Goal: Task Accomplishment & Management: Complete application form

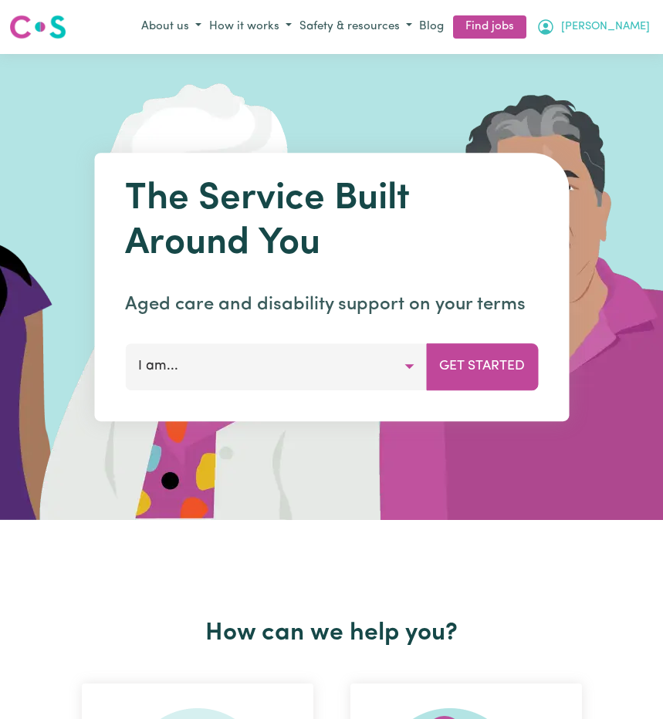
click at [626, 31] on span "[PERSON_NAME]" at bounding box center [605, 27] width 89 height 17
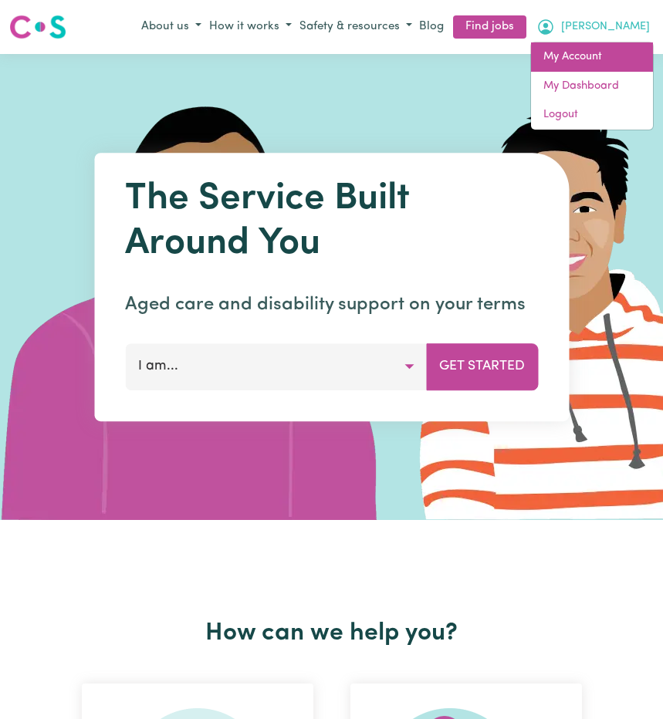
click at [555, 59] on link "My Account" at bounding box center [592, 56] width 122 height 29
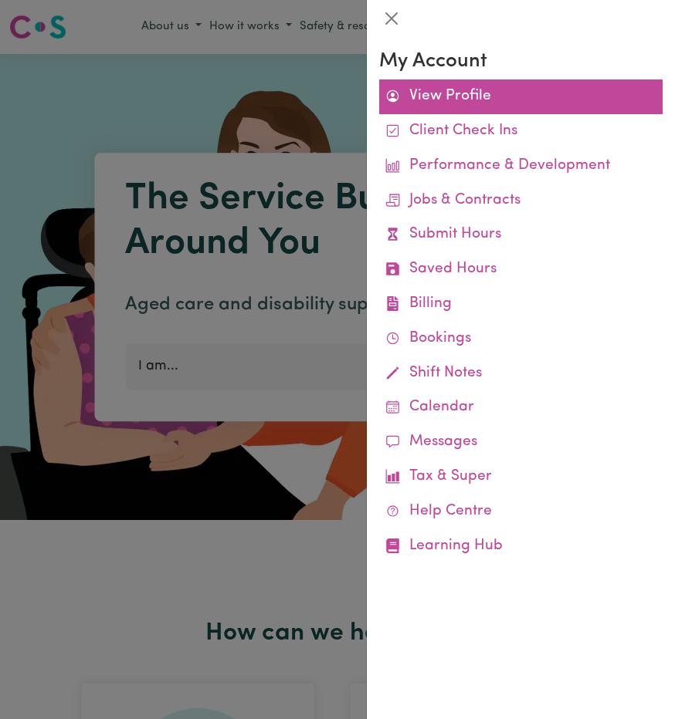
click at [468, 91] on link "View Profile" at bounding box center [520, 96] width 283 height 35
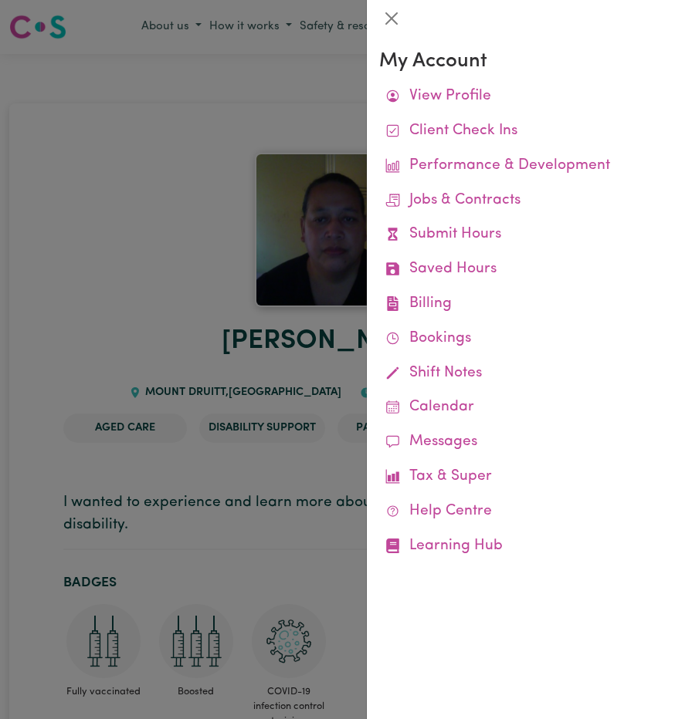
click at [240, 85] on div at bounding box center [337, 359] width 675 height 719
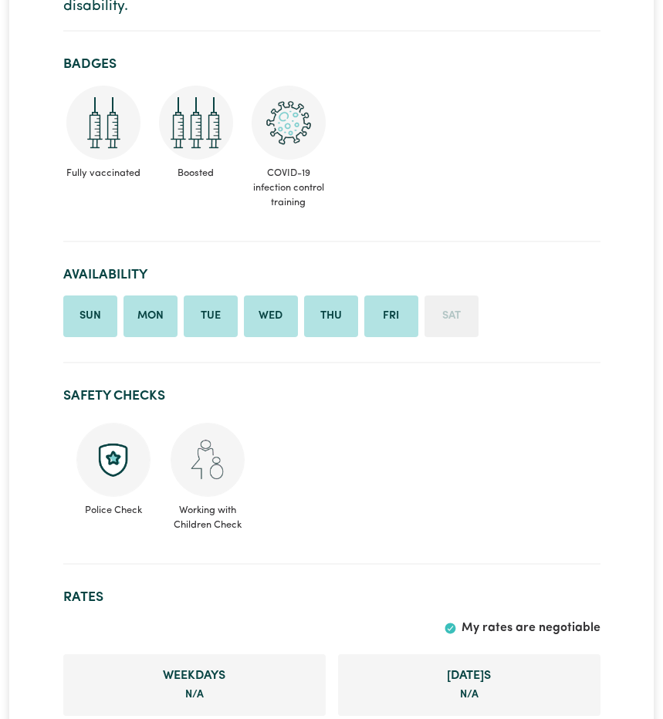
scroll to position [523, 0]
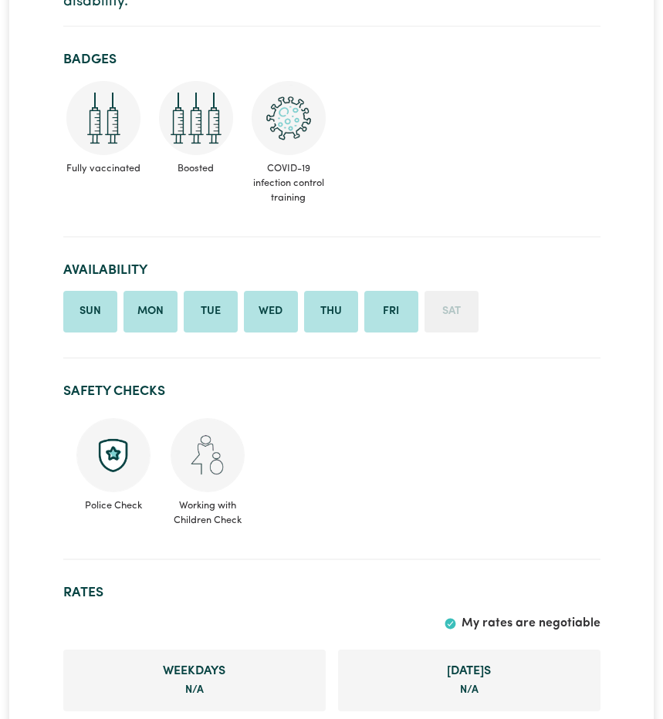
click at [114, 492] on img at bounding box center [113, 455] width 74 height 74
click at [111, 513] on span "Police Check" at bounding box center [114, 502] width 76 height 21
click at [113, 492] on img at bounding box center [113, 455] width 74 height 74
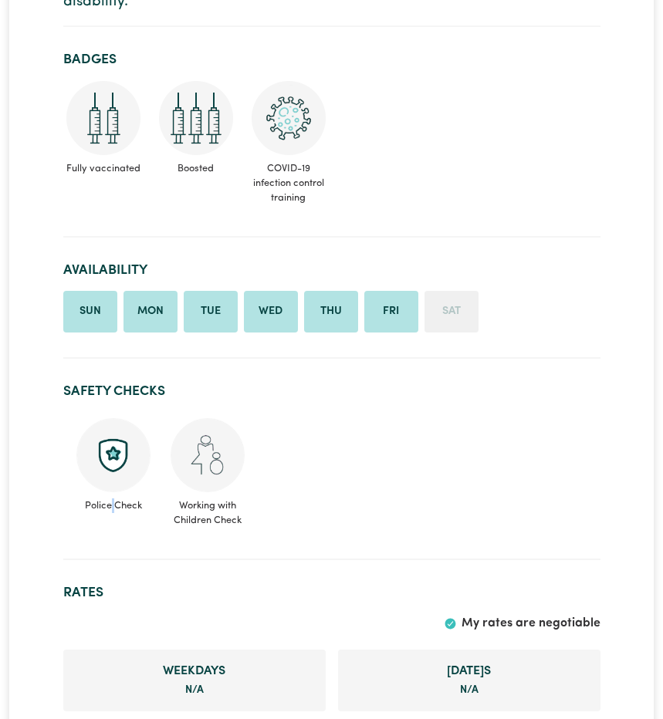
click at [113, 492] on img at bounding box center [113, 455] width 74 height 74
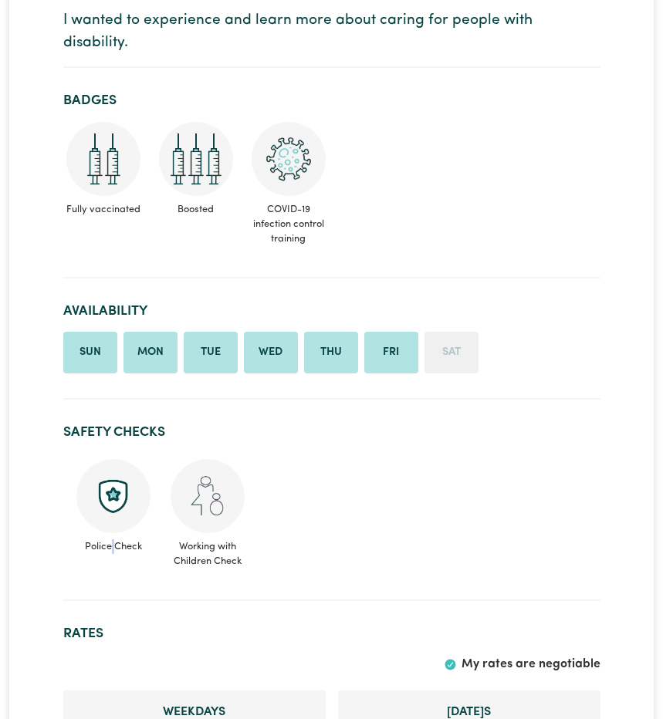
scroll to position [485, 0]
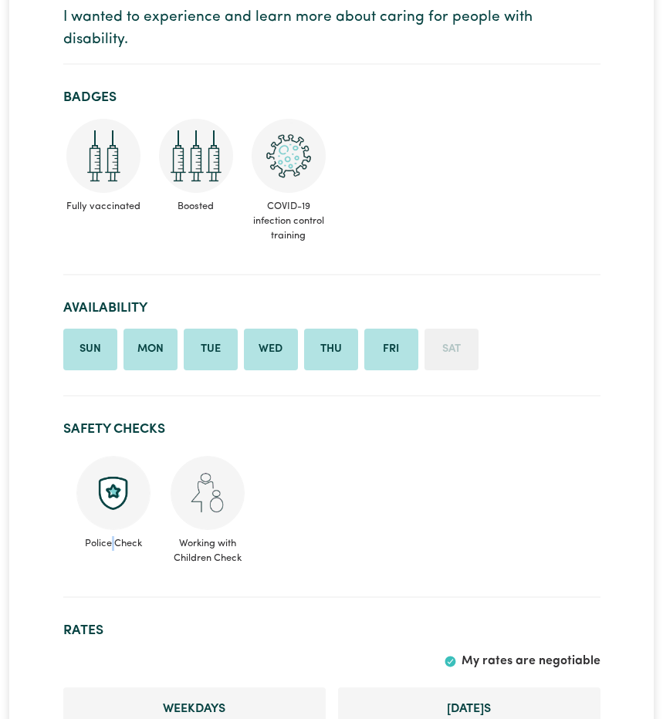
click at [110, 530] on img at bounding box center [113, 493] width 74 height 74
click at [205, 530] on img at bounding box center [208, 493] width 74 height 74
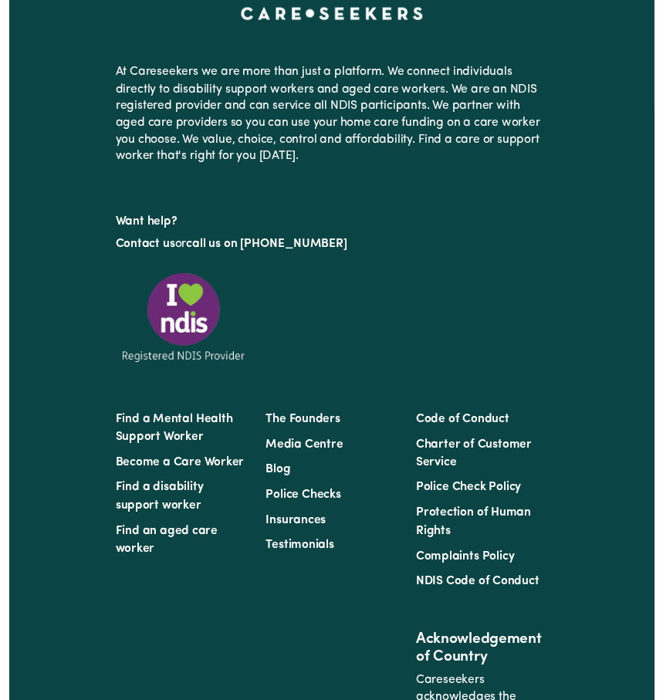
scroll to position [3019, 0]
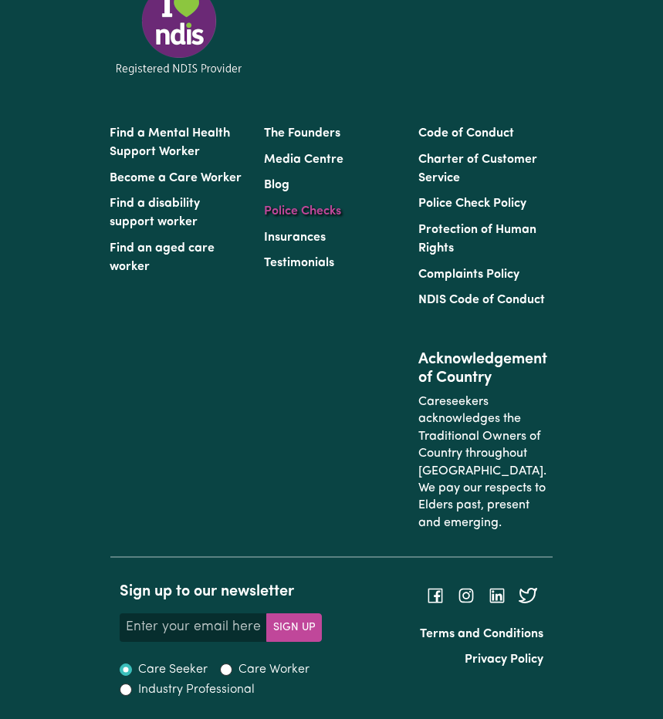
click at [295, 218] on link "Police Checks" at bounding box center [302, 211] width 77 height 12
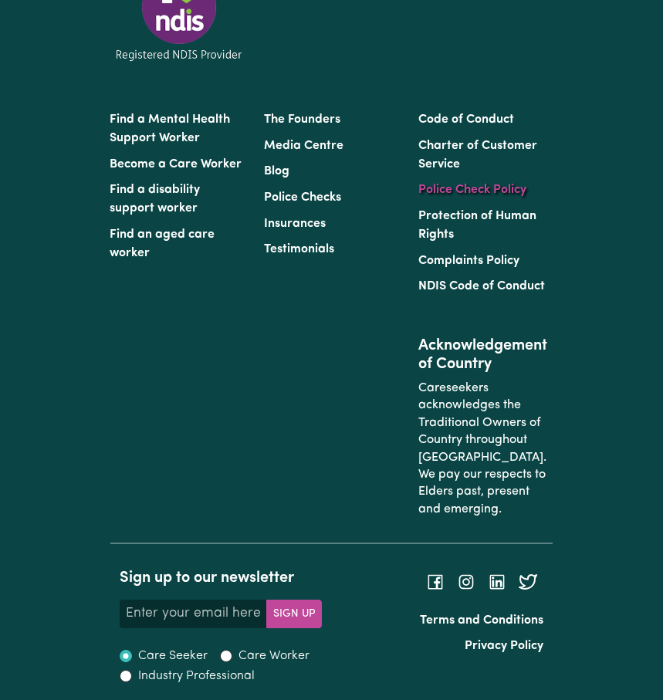
click at [462, 196] on link "Police Check Policy" at bounding box center [472, 190] width 108 height 12
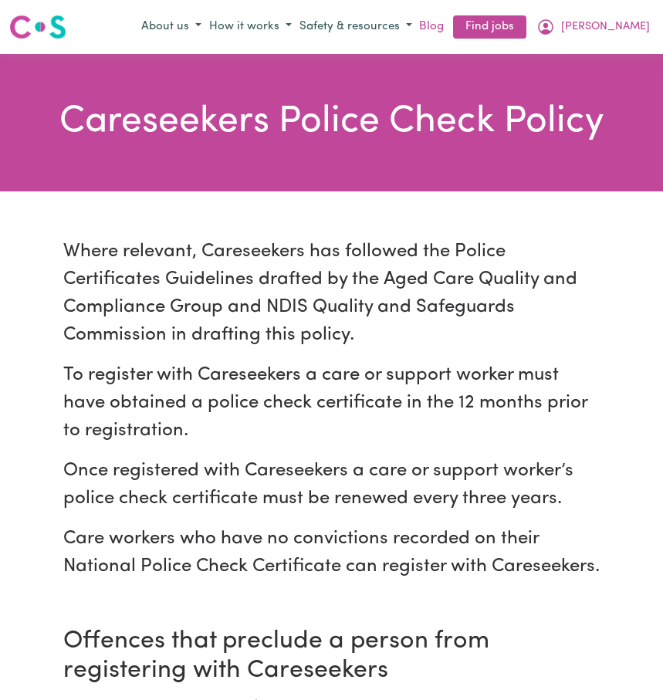
click at [447, 25] on link "Blog" at bounding box center [431, 27] width 31 height 24
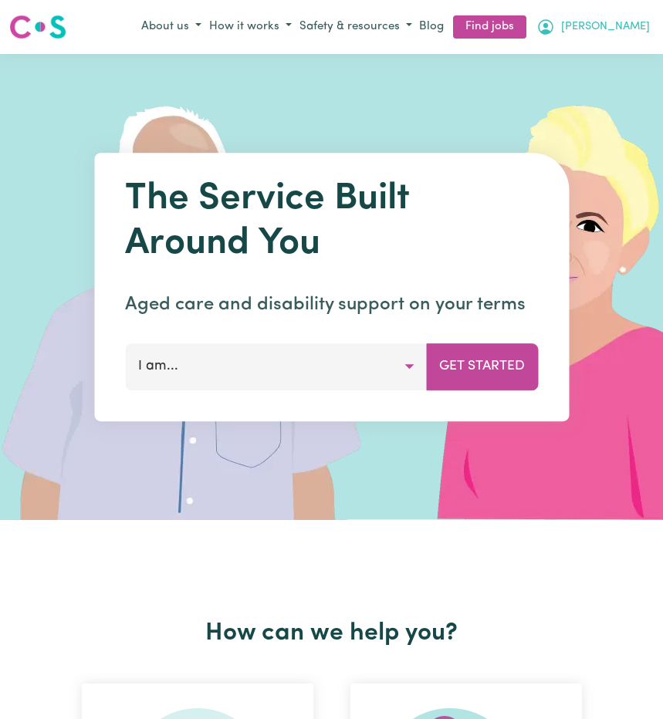
click at [555, 29] on icon "My Account" at bounding box center [545, 27] width 19 height 19
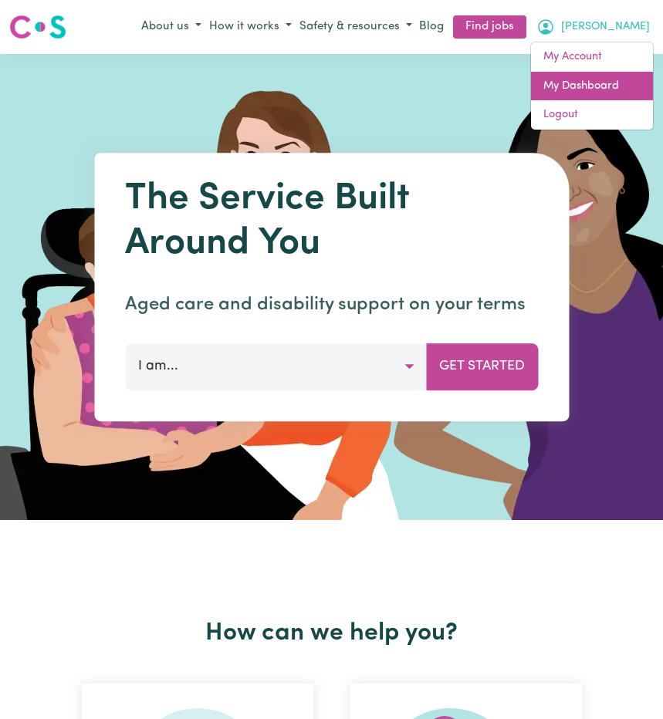
click at [600, 87] on link "My Dashboard" at bounding box center [592, 86] width 122 height 29
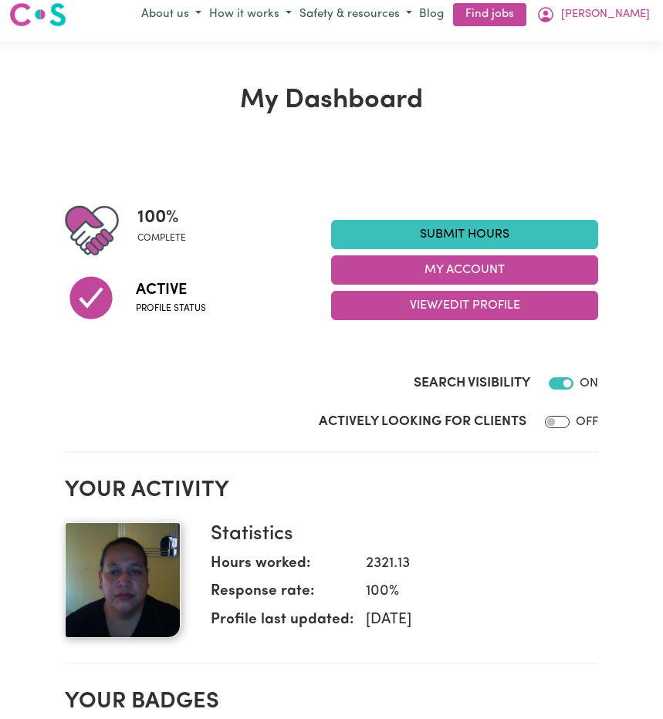
scroll to position [47, 0]
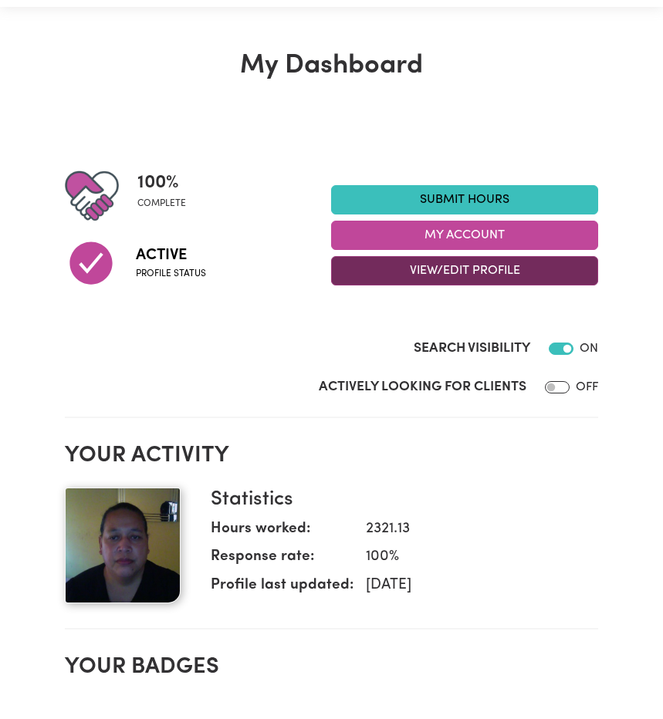
click at [510, 269] on button "View/Edit Profile" at bounding box center [464, 270] width 267 height 29
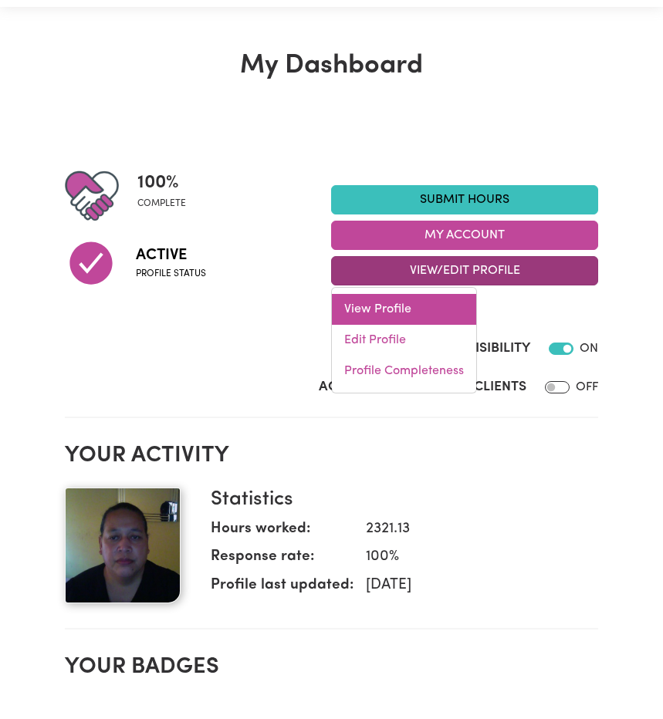
click at [426, 302] on link "View Profile" at bounding box center [404, 309] width 144 height 31
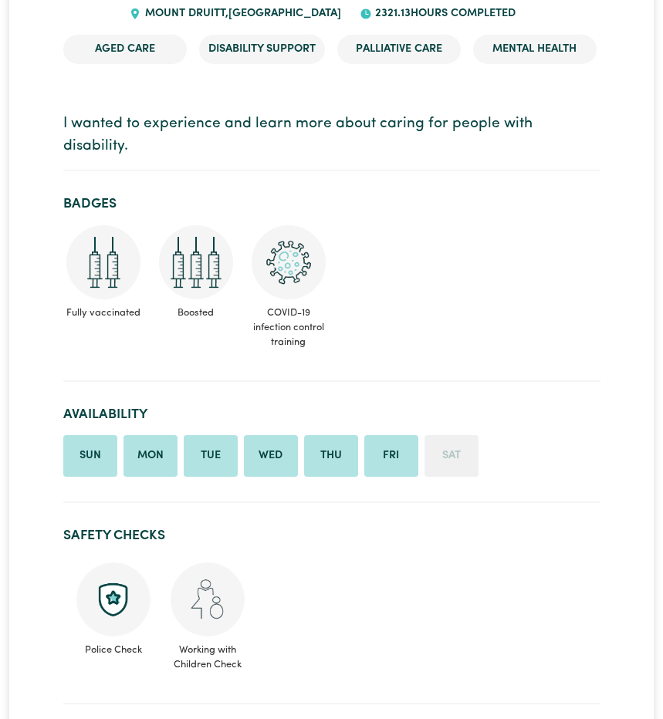
scroll to position [406, 0]
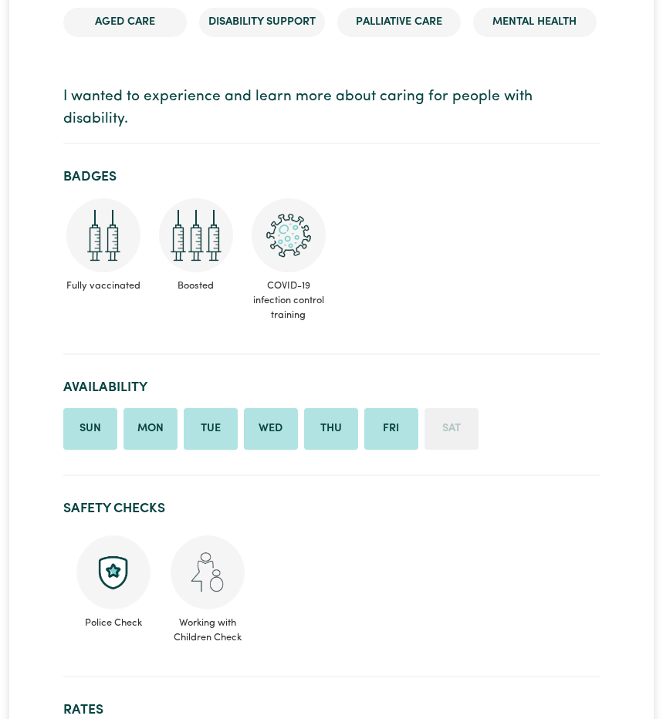
click at [110, 610] on img at bounding box center [113, 573] width 74 height 74
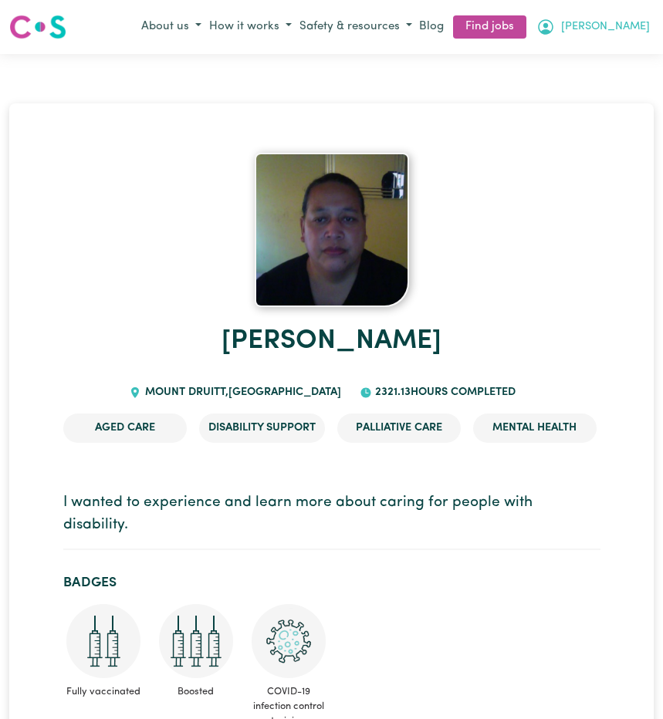
click at [626, 27] on span "[PERSON_NAME]" at bounding box center [605, 27] width 89 height 17
click at [600, 79] on link "My Dashboard" at bounding box center [592, 86] width 122 height 29
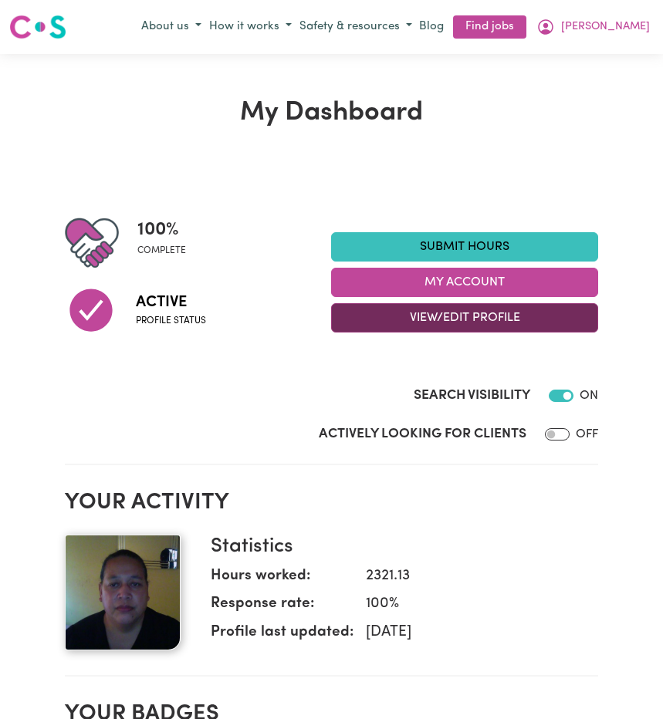
click at [465, 314] on button "View/Edit Profile" at bounding box center [464, 317] width 267 height 29
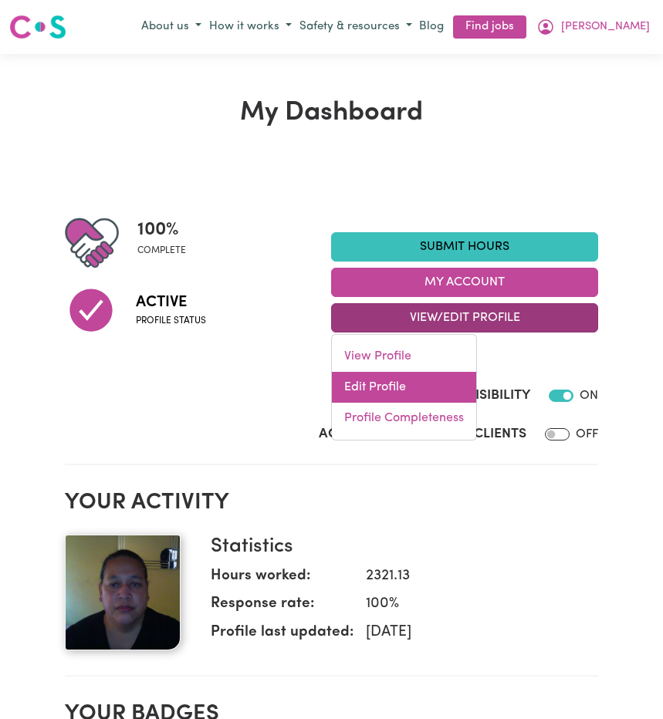
click at [426, 380] on link "Edit Profile" at bounding box center [404, 387] width 144 height 31
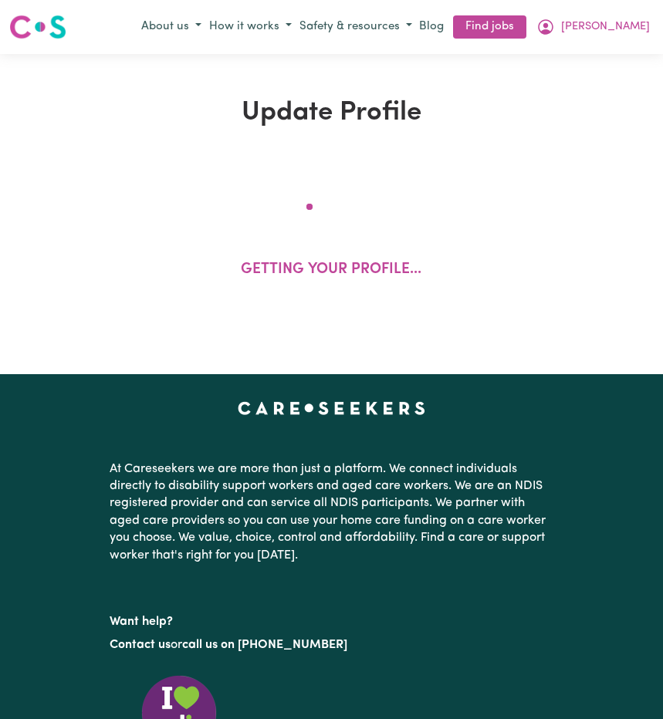
select select "female"
select select "Australian PR"
select select "Studying a healthcare related degree or qualification"
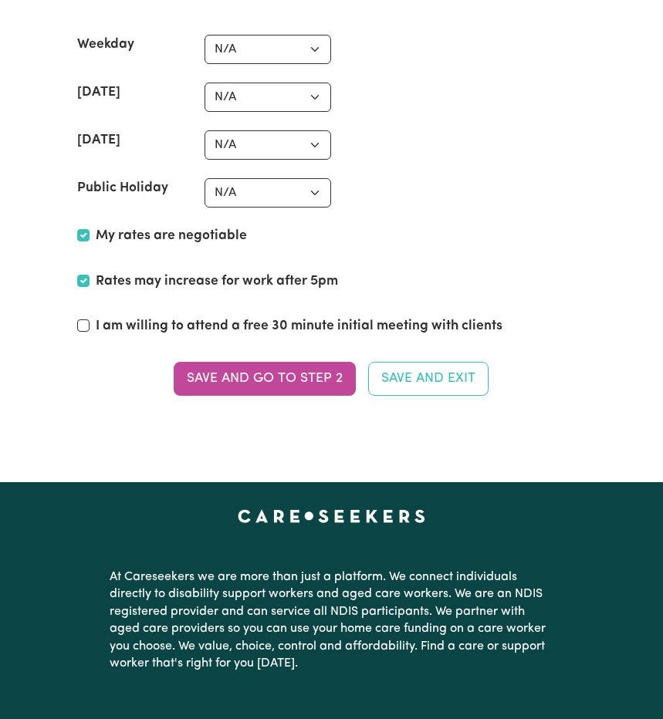
scroll to position [3845, 0]
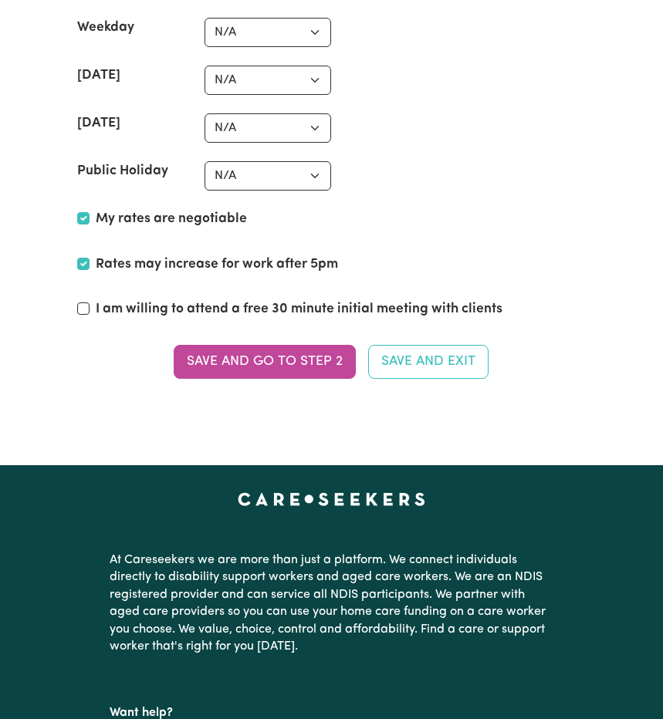
click at [82, 306] on input "I am willing to attend a free 30 minute initial meeting with clients" at bounding box center [83, 309] width 12 height 12
checkbox input "true"
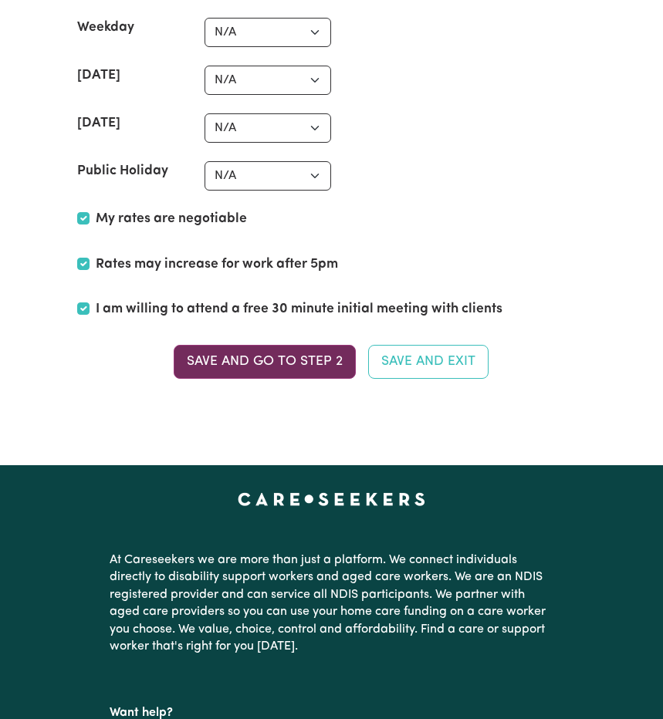
click at [211, 360] on button "Save and go to Step 2" at bounding box center [265, 362] width 182 height 34
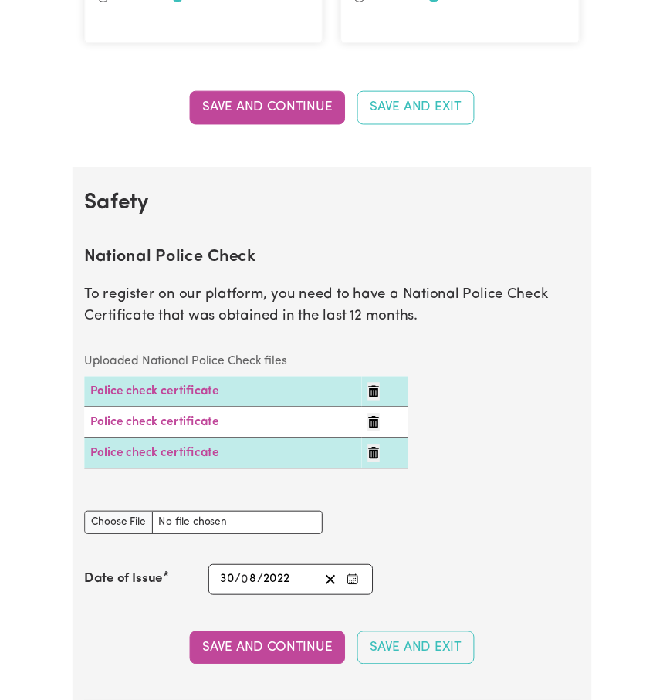
scroll to position [840, 0]
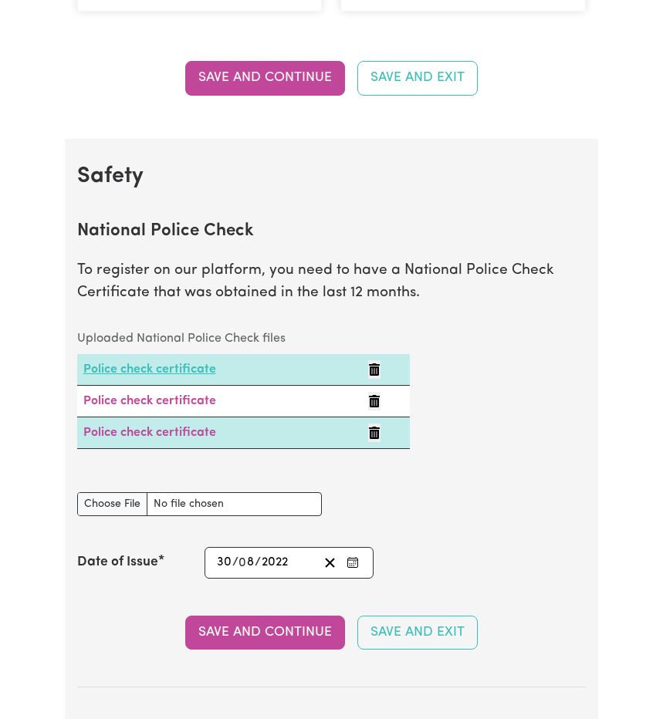
click at [193, 367] on link "Police check certificate" at bounding box center [149, 370] width 133 height 12
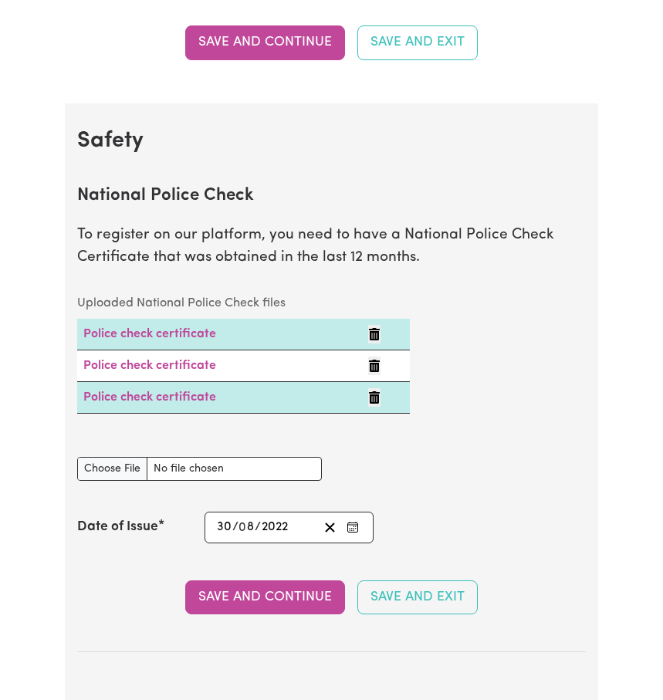
scroll to position [879, 0]
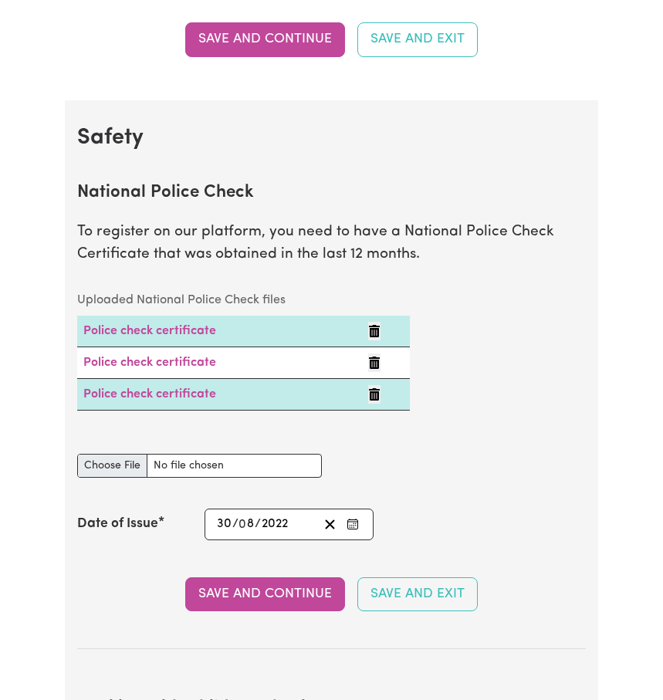
click at [107, 465] on input "National Police Check document" at bounding box center [199, 466] width 245 height 24
click at [127, 463] on input "National Police Check document" at bounding box center [199, 466] width 245 height 24
type input "C:\fakepath\report_vailea_11892814-6072345-2.pdf"
click at [351, 522] on icon "Enter the Date of Issue of your National Police Check" at bounding box center [353, 524] width 12 height 12
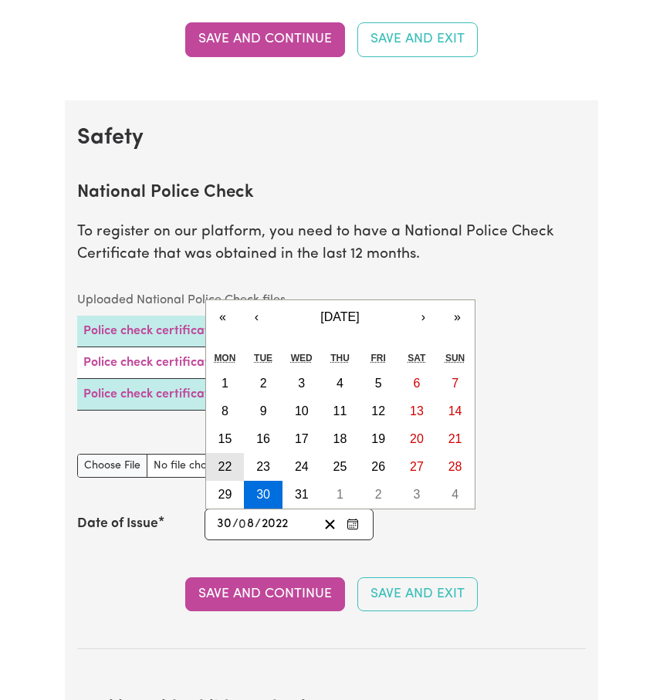
click at [221, 465] on abbr "22" at bounding box center [225, 466] width 14 height 13
type input "2022-08-22"
type input "22"
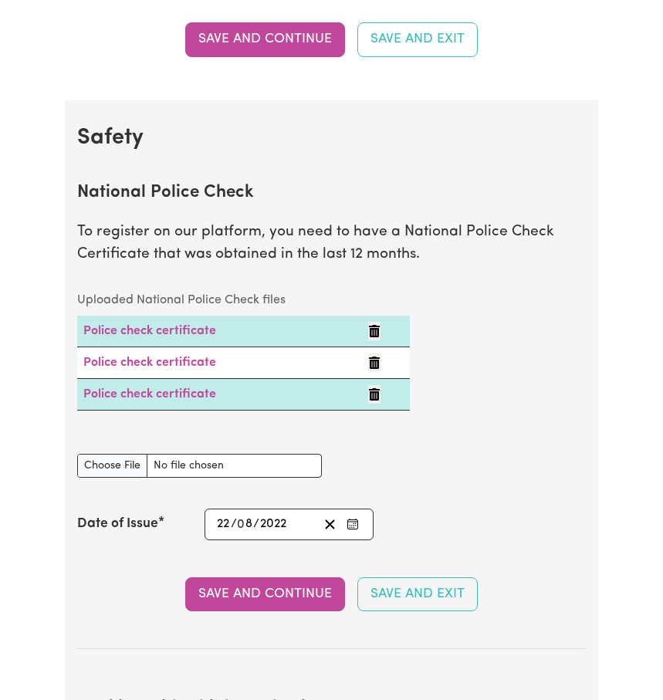
click at [353, 528] on rect "Enter the Date of Issue of your National Police Check" at bounding box center [353, 524] width 10 height 9
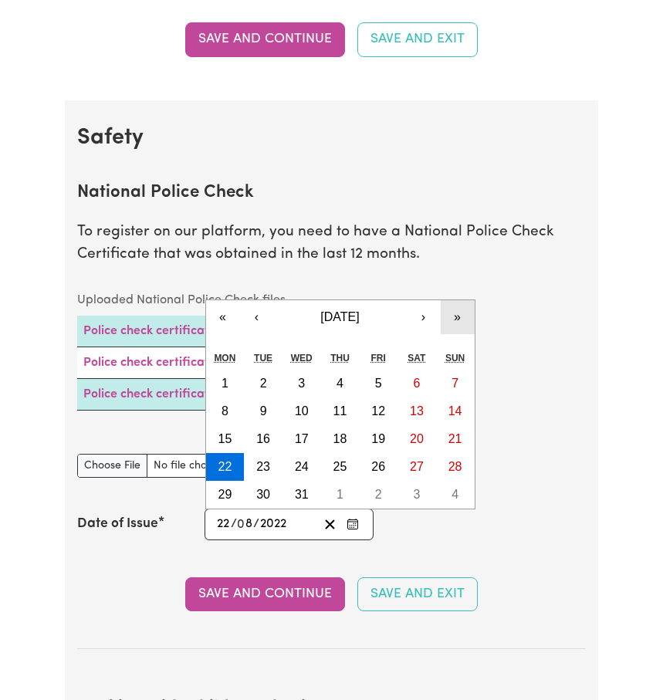
click at [456, 316] on button "»" at bounding box center [458, 317] width 34 height 34
click at [456, 315] on button "»" at bounding box center [458, 317] width 34 height 34
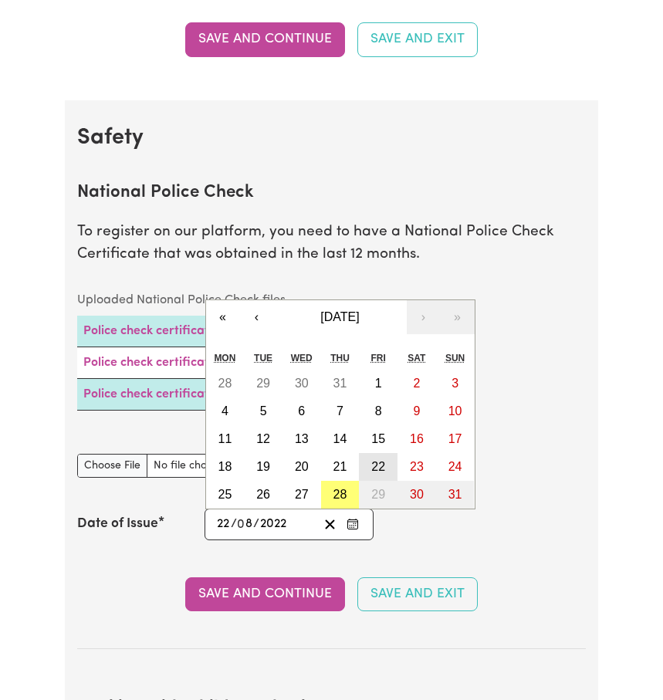
click at [381, 462] on abbr "22" at bounding box center [378, 466] width 14 height 13
type input "2025-08-22"
type input "2025"
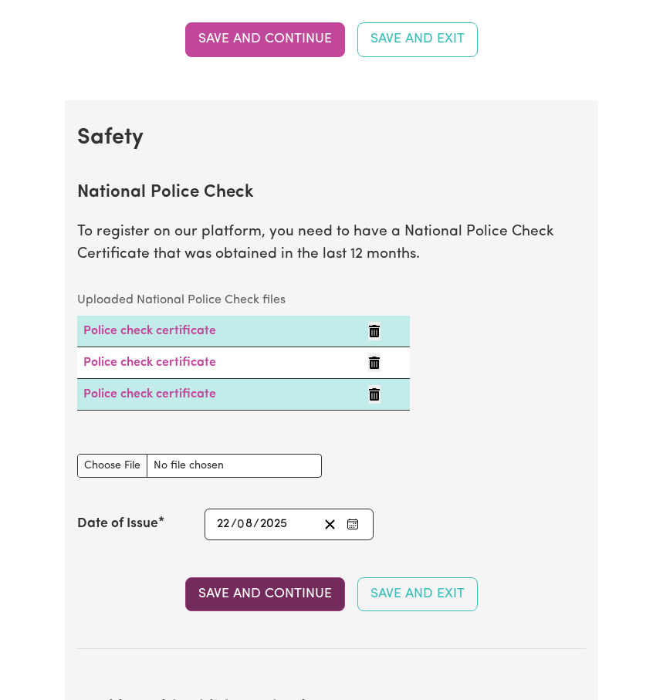
click at [272, 590] on button "Save and Continue" at bounding box center [265, 594] width 160 height 34
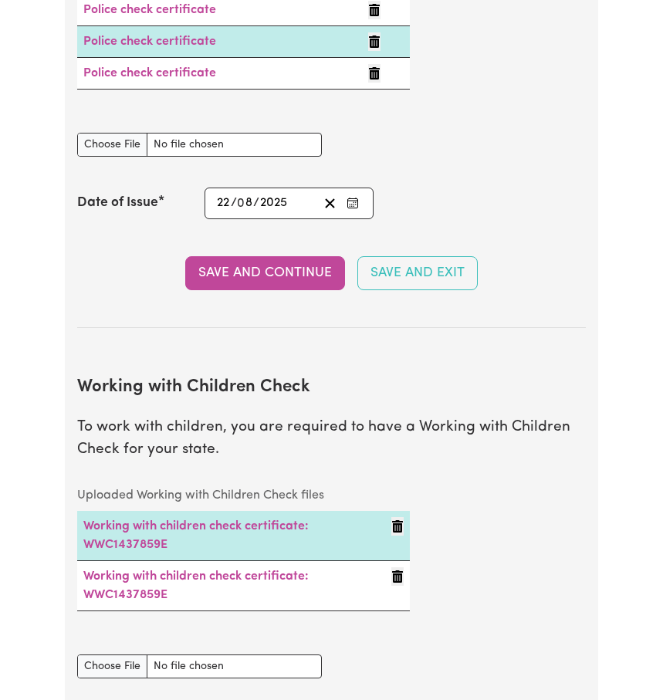
scroll to position [1128, 0]
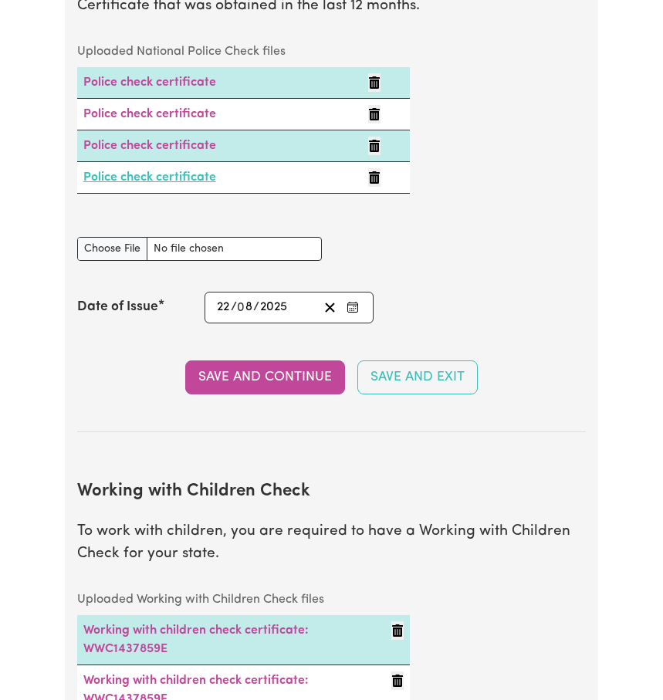
click at [166, 181] on link "Police check certificate" at bounding box center [149, 177] width 133 height 12
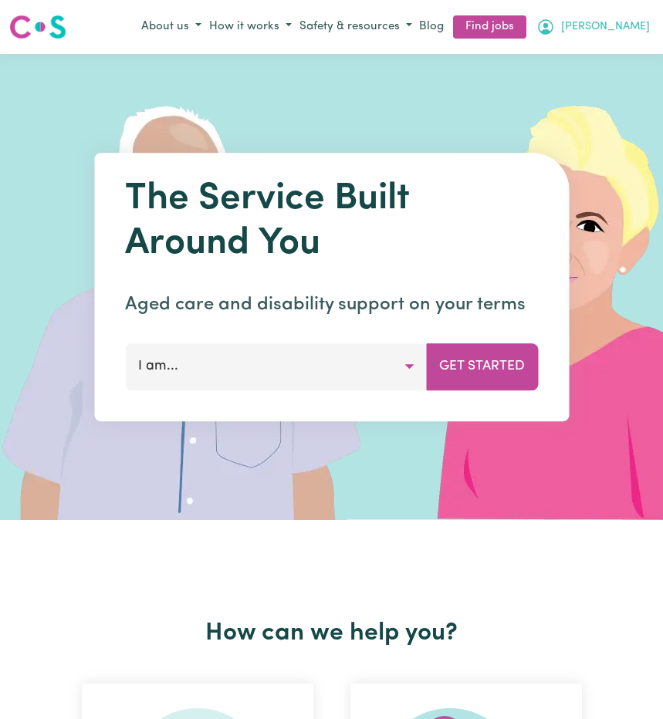
click at [631, 28] on span "[PERSON_NAME]" at bounding box center [605, 27] width 89 height 17
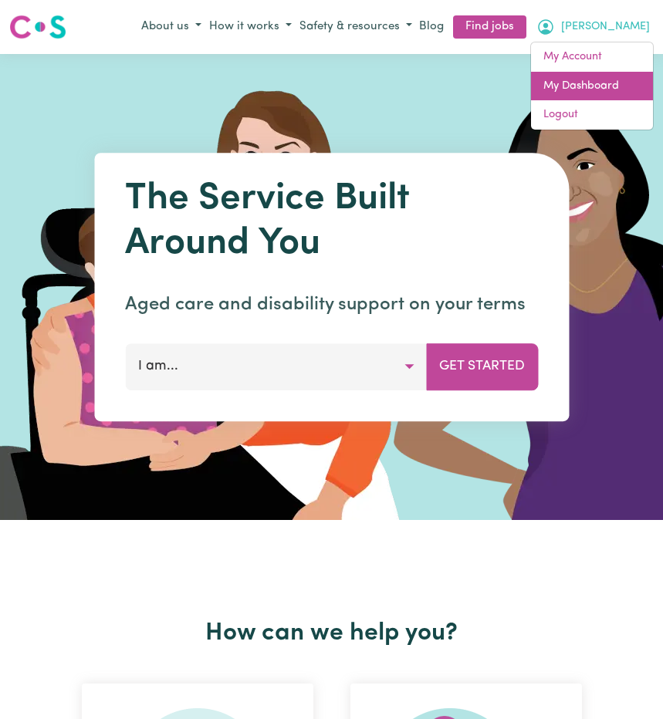
click at [595, 84] on link "My Dashboard" at bounding box center [592, 86] width 122 height 29
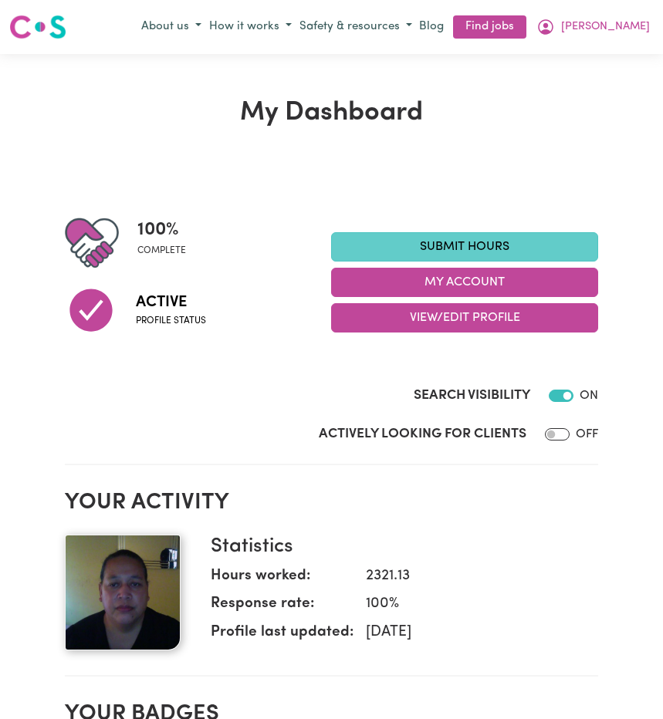
click at [441, 241] on link "Submit Hours" at bounding box center [464, 246] width 267 height 29
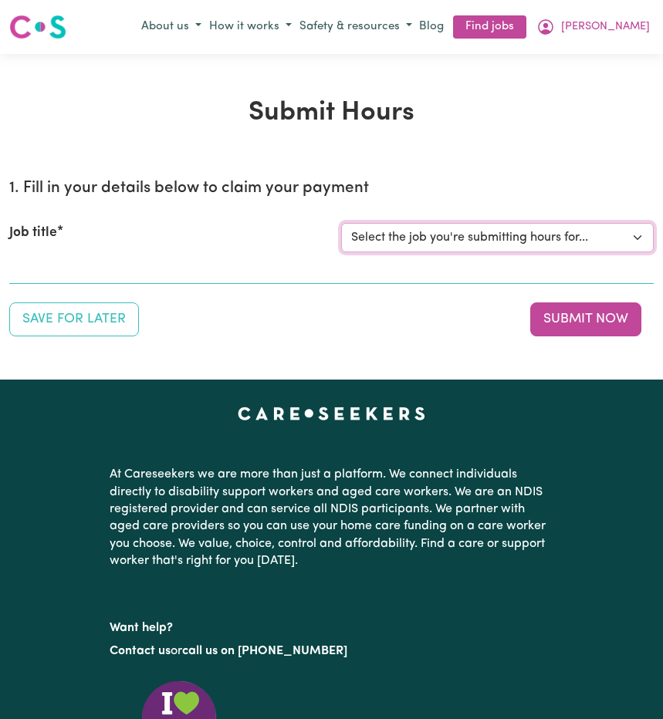
select select "14212"
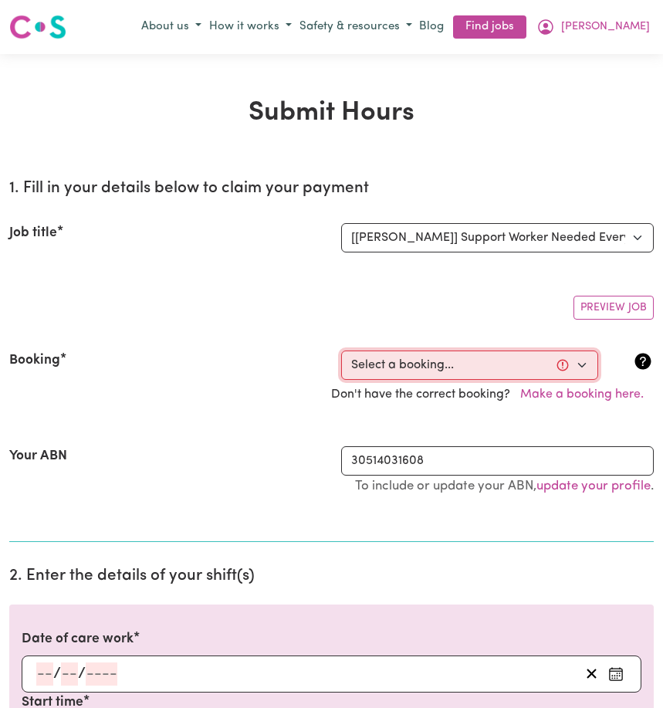
select select "353386"
type input "[DATE]"
type input "28"
type input "8"
type input "2025"
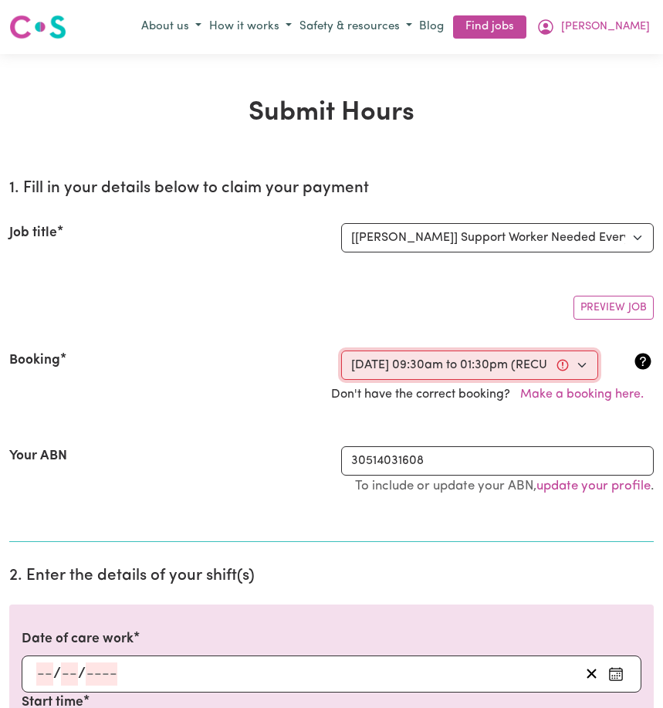
type input "09:30"
type input "9"
type input "30"
select select "am"
type input "13:30"
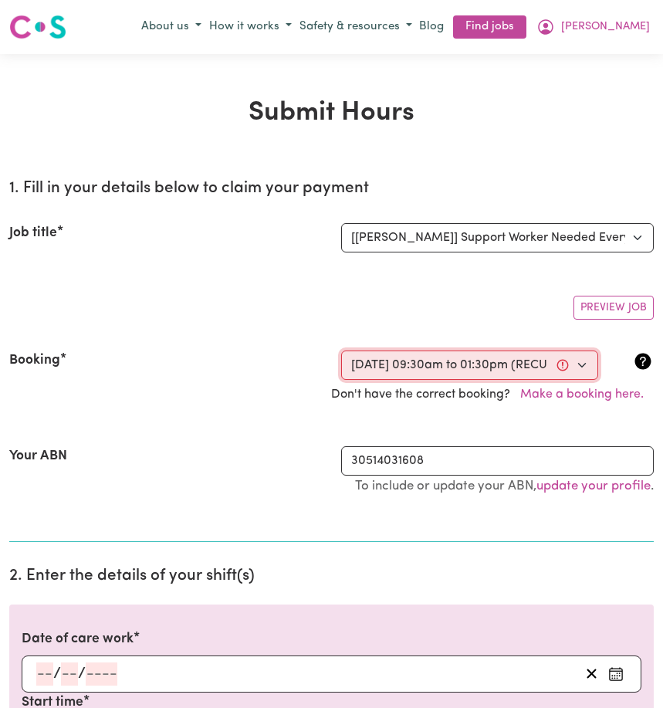
type input "1"
type input "30"
select select "pm"
select select "45-Weekday"
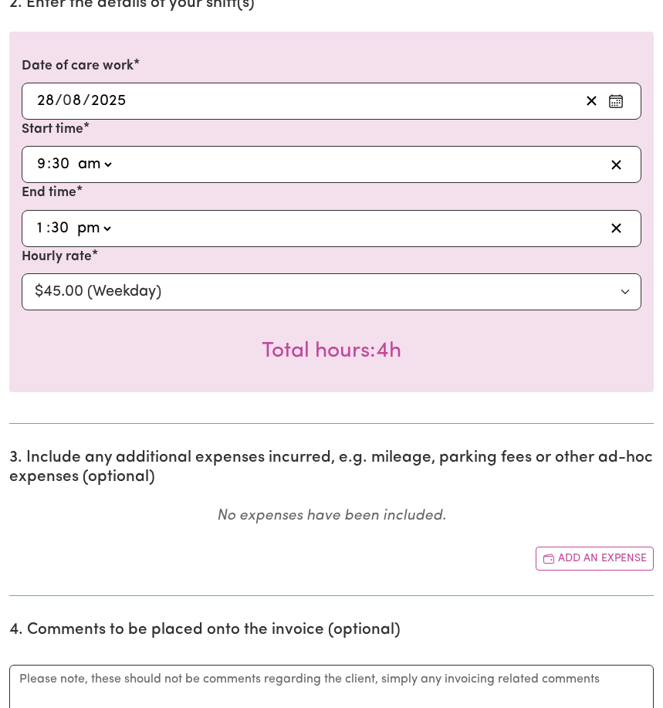
scroll to position [665, 0]
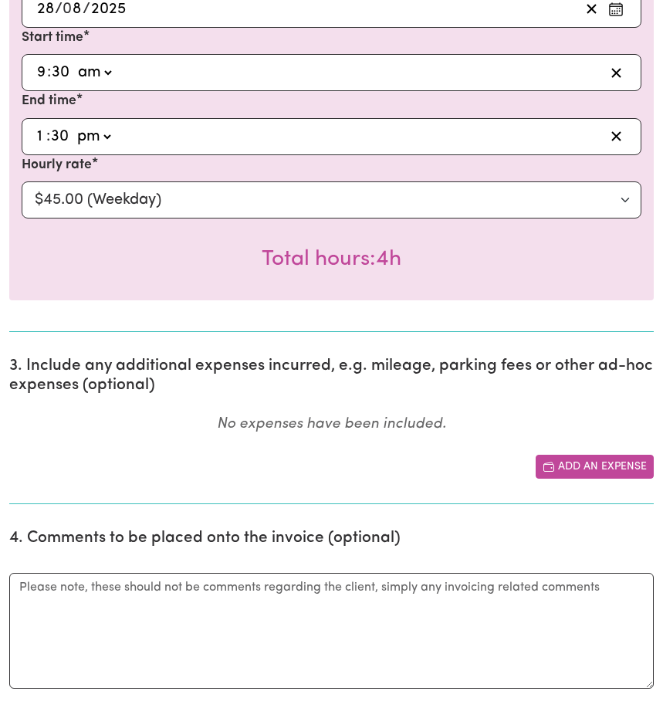
click at [589, 465] on button "Add an expense" at bounding box center [595, 467] width 118 height 24
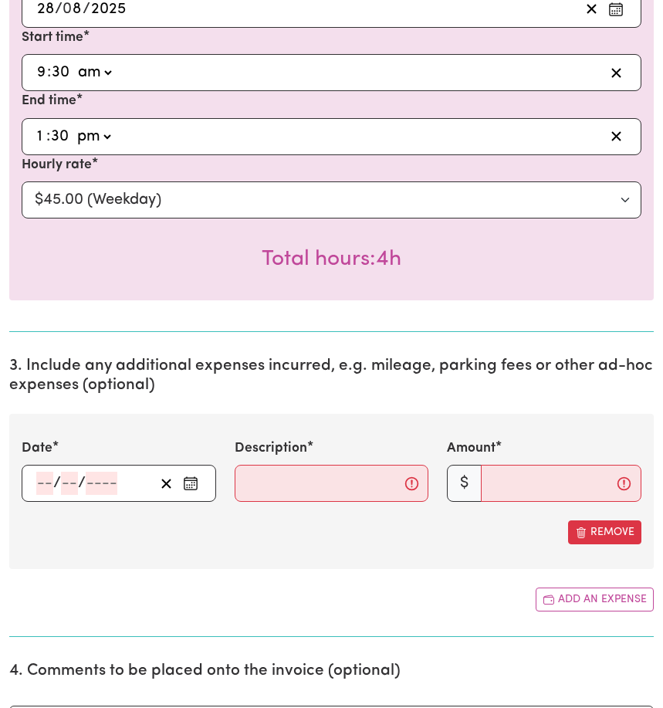
click at [193, 487] on icon "Enter the date of expense" at bounding box center [190, 482] width 15 height 15
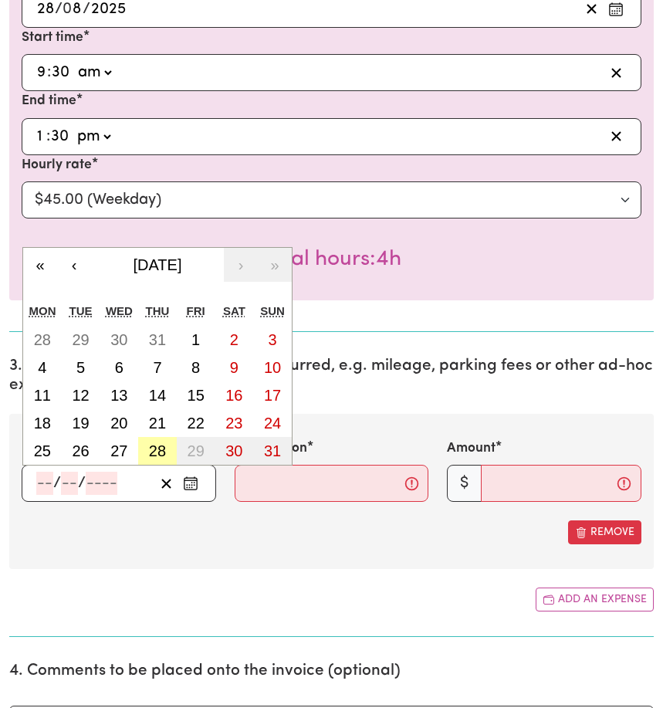
click at [160, 447] on abbr "28" at bounding box center [157, 450] width 17 height 17
type input "[DATE]"
type input "28"
type input "8"
type input "2025"
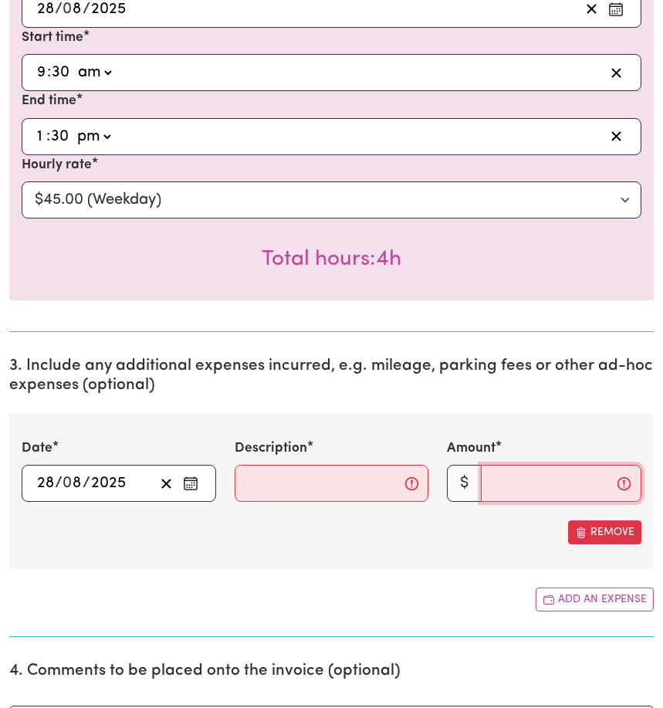
click at [526, 495] on input "Amount" at bounding box center [561, 483] width 161 height 37
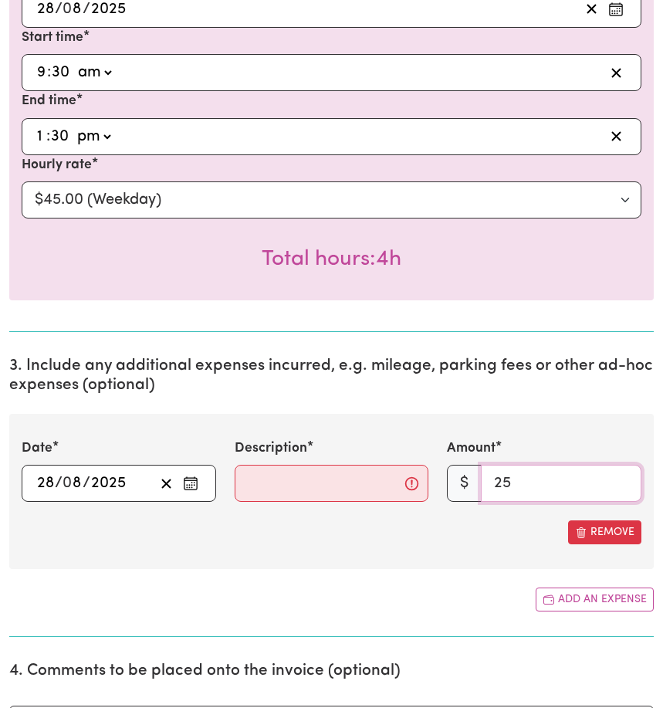
type input "25"
click at [270, 491] on input "Description" at bounding box center [332, 483] width 194 height 37
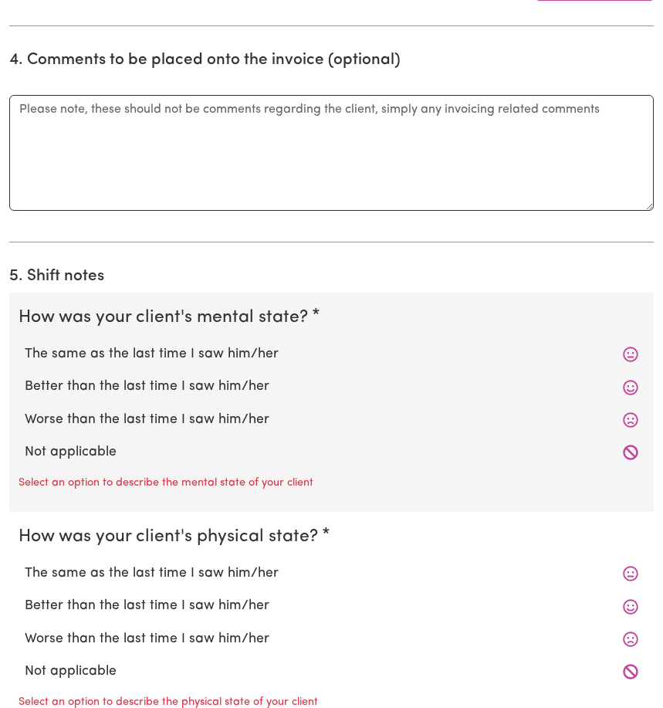
scroll to position [1357, 0]
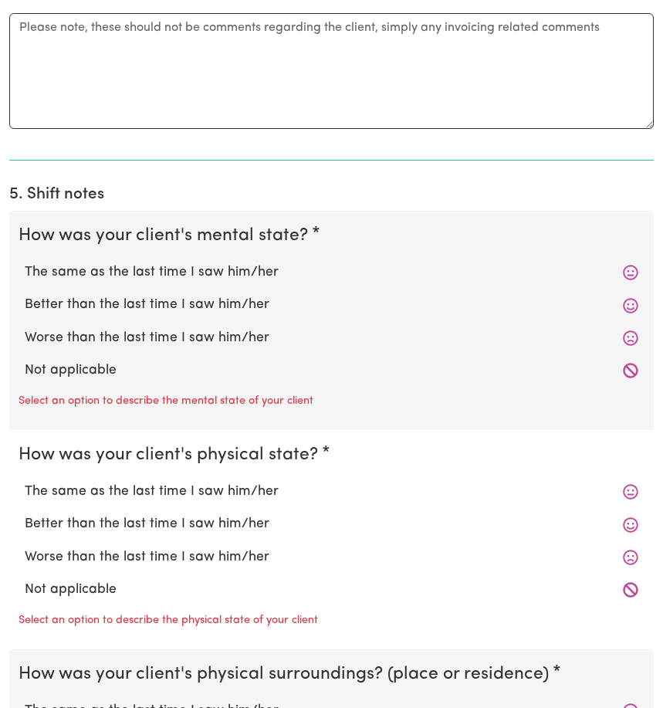
type input "Drop off [PERSON_NAME] to work and took [PERSON_NAME] to Aldi"
click at [110, 374] on label "Not applicable" at bounding box center [332, 370] width 614 height 20
click at [25, 360] on input "Not applicable" at bounding box center [24, 360] width 1 height 1
radio input "true"
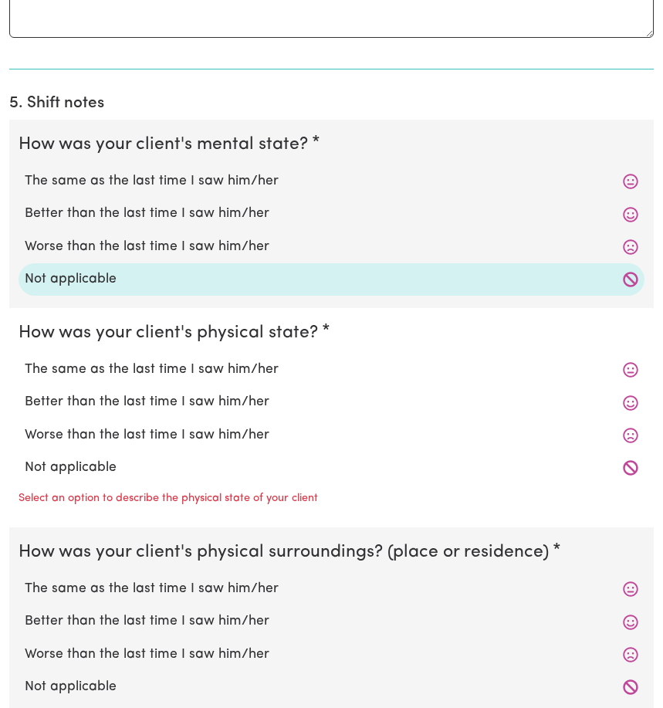
scroll to position [1541, 0]
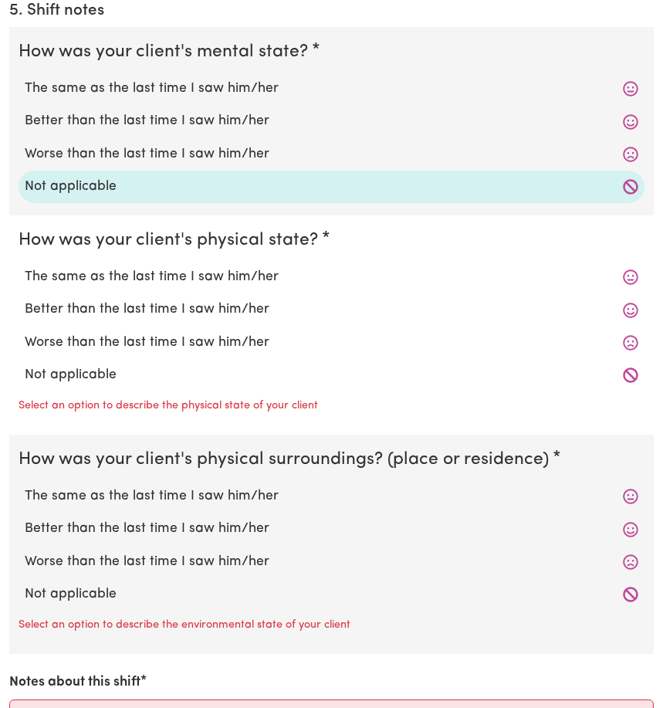
click at [109, 377] on label "Not applicable" at bounding box center [332, 375] width 614 height 20
click at [25, 365] on input "Not applicable" at bounding box center [24, 364] width 1 height 1
radio input "true"
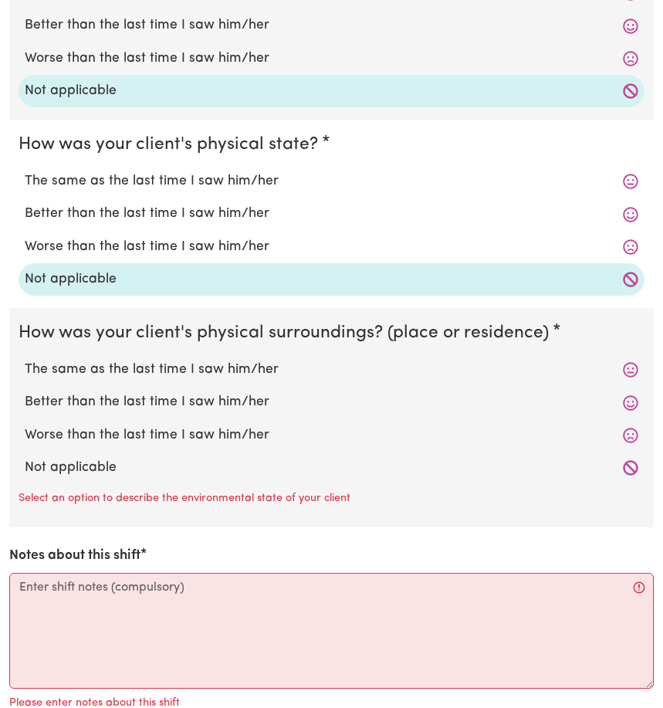
scroll to position [1724, 0]
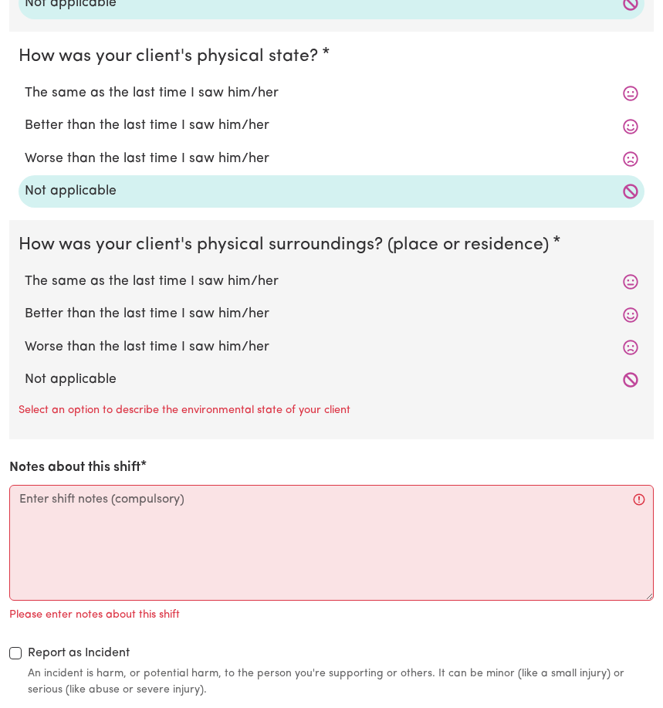
click at [106, 387] on label "Not applicable" at bounding box center [332, 380] width 614 height 20
click at [25, 370] on input "Not applicable" at bounding box center [24, 369] width 1 height 1
radio input "true"
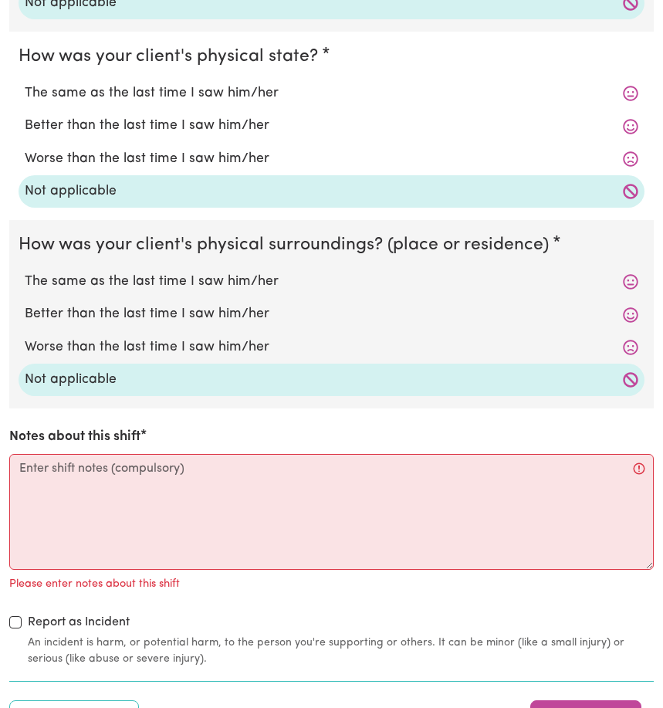
scroll to position [1851, 0]
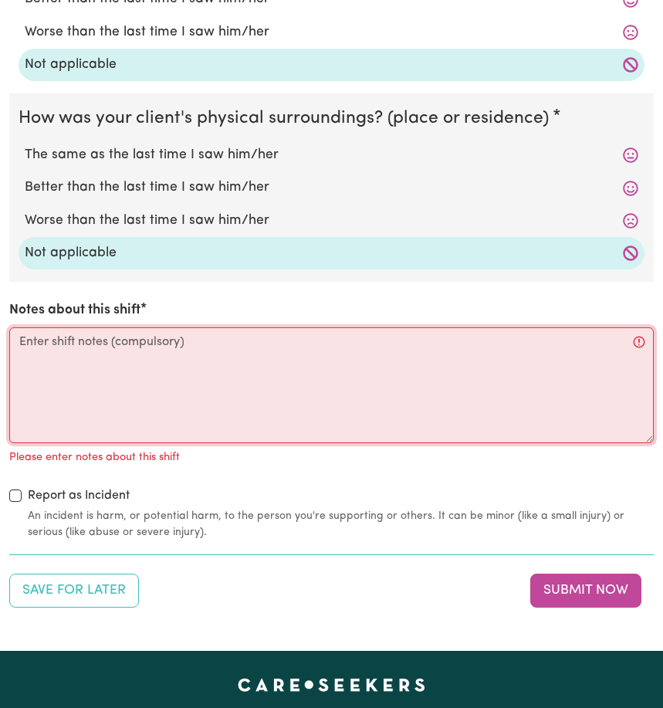
click at [36, 366] on textarea "Notes about this shift" at bounding box center [331, 385] width 644 height 116
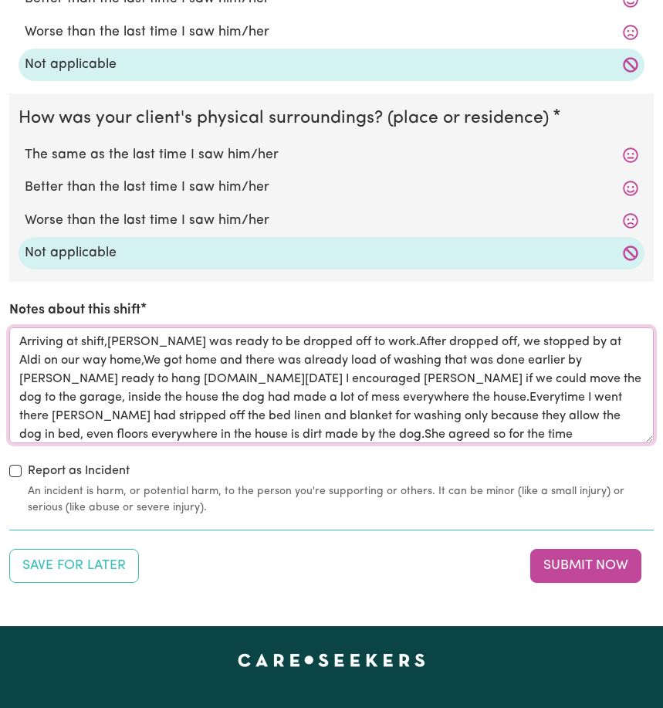
scroll to position [18, 0]
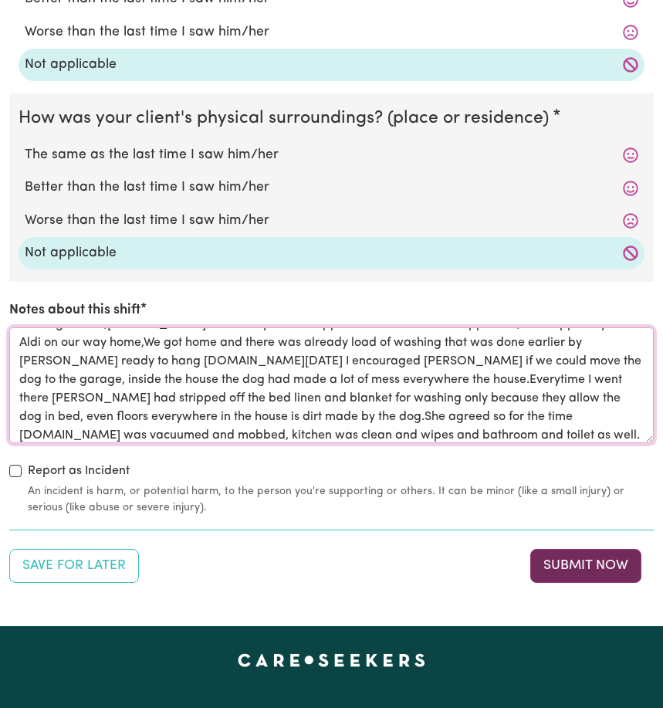
type textarea "Arriving at shift,[PERSON_NAME] was ready to be dropped off to work.After dropp…"
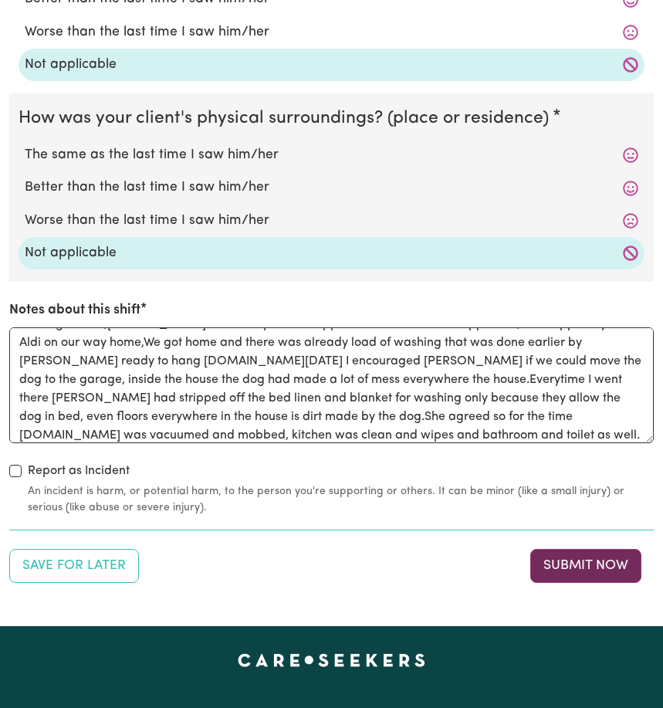
click at [554, 574] on button "Submit Now" at bounding box center [585, 566] width 111 height 34
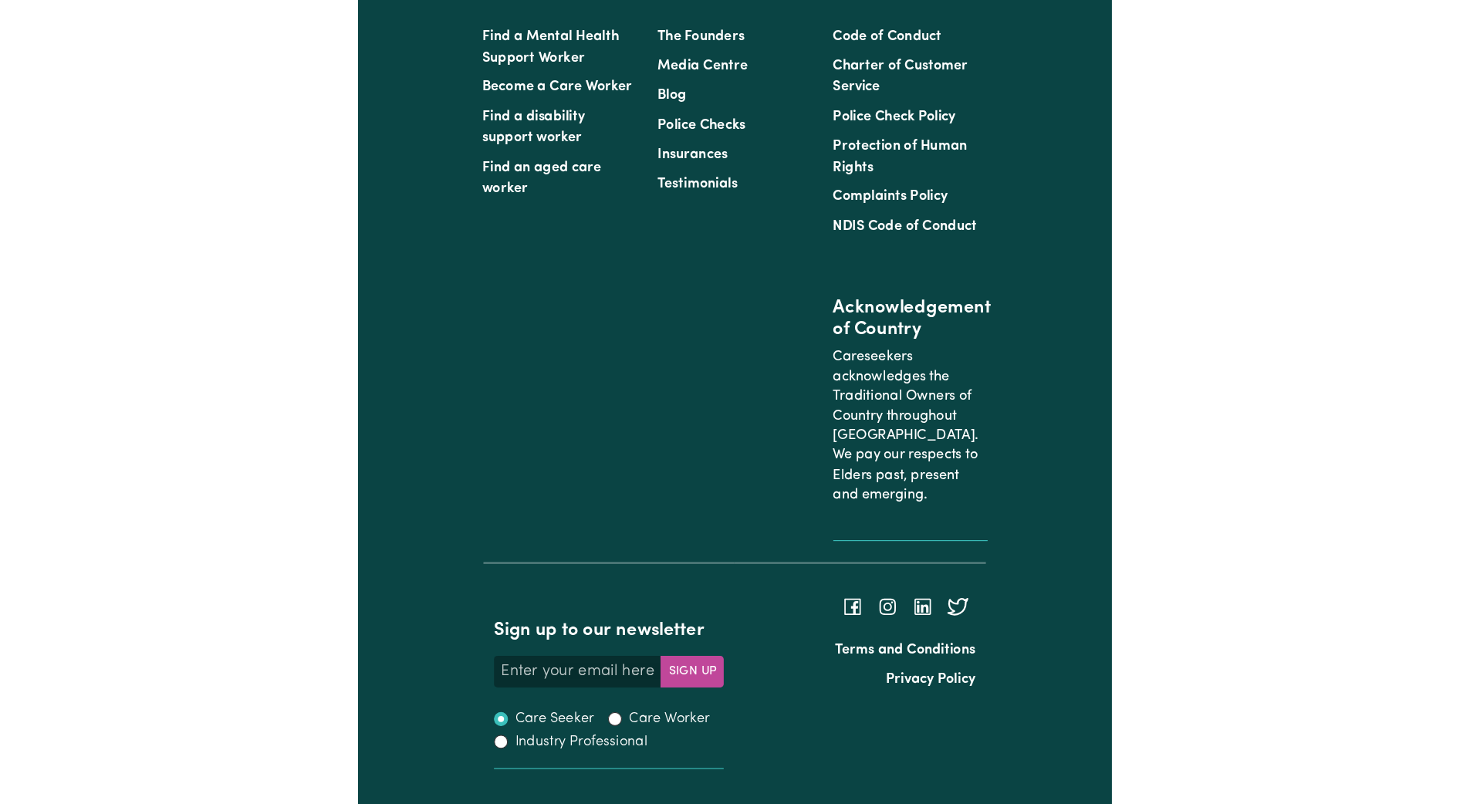
scroll to position [0, 0]
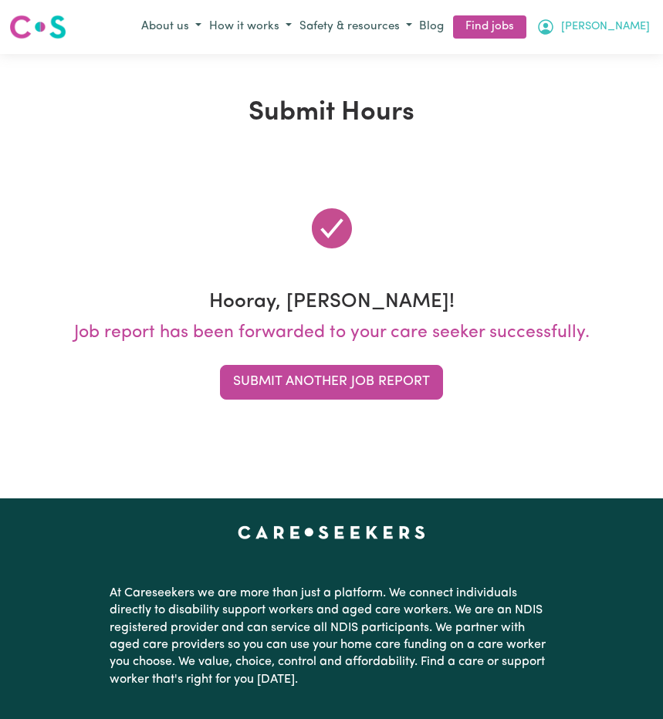
click at [629, 28] on span "[PERSON_NAME]" at bounding box center [605, 27] width 89 height 17
click at [578, 63] on link "My Account" at bounding box center [592, 56] width 122 height 29
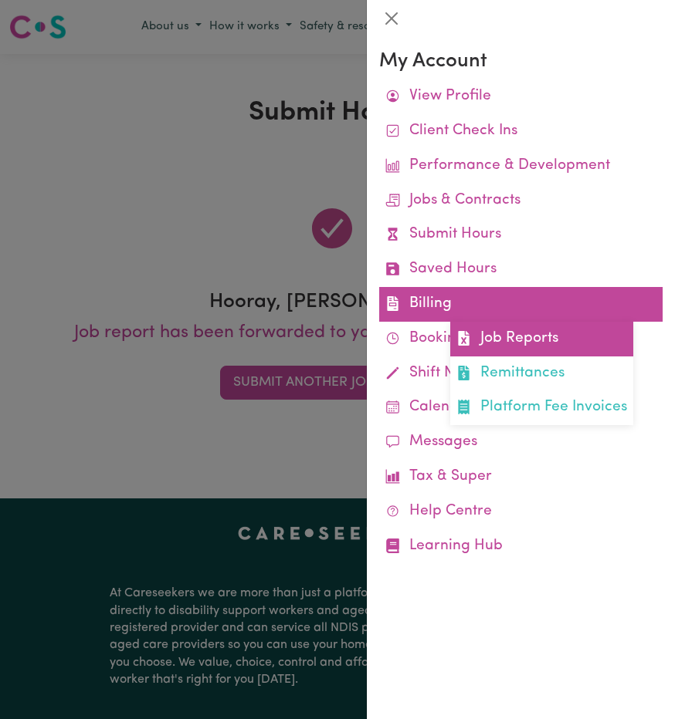
click at [508, 335] on link "Job Reports" at bounding box center [541, 339] width 183 height 35
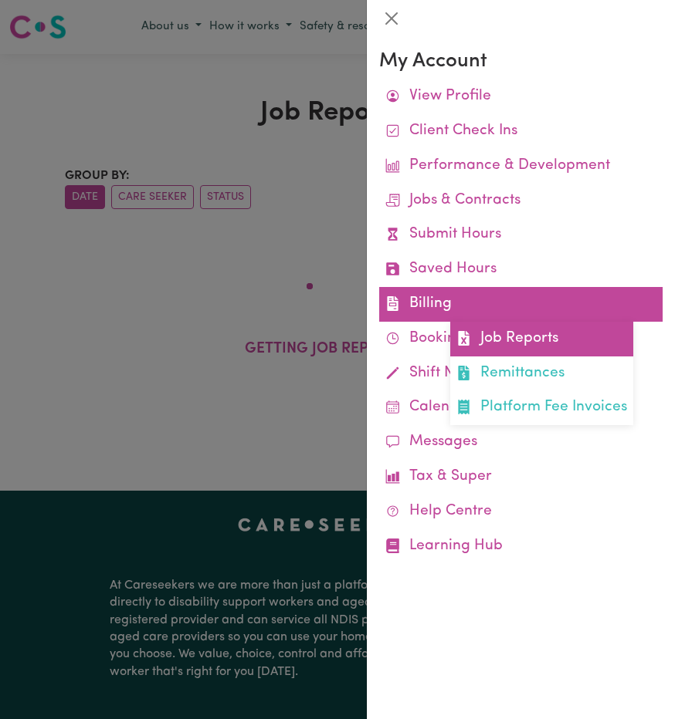
click at [522, 336] on link "Job Reports" at bounding box center [541, 339] width 183 height 35
